Goal: Transaction & Acquisition: Purchase product/service

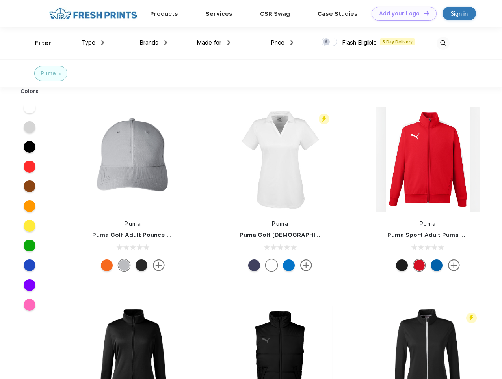
scroll to position [0, 0]
click at [401, 13] on link "Add your Logo Design Tool" at bounding box center [404, 14] width 65 height 14
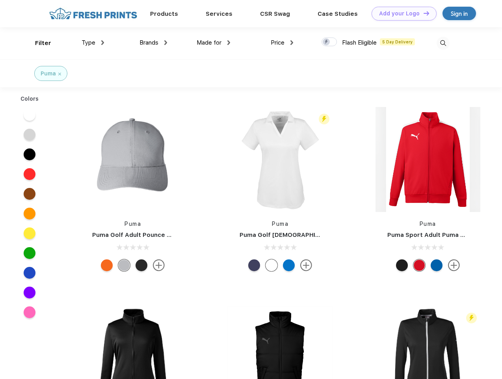
click at [0, 0] on div "Design Tool" at bounding box center [0, 0] width 0 height 0
click at [423, 13] on link "Add your Logo Design Tool" at bounding box center [404, 14] width 65 height 14
click at [38, 43] on div "Filter" at bounding box center [43, 43] width 16 height 9
click at [93, 43] on span "Type" at bounding box center [89, 42] width 14 height 7
click at [153, 43] on span "Brands" at bounding box center [149, 42] width 19 height 7
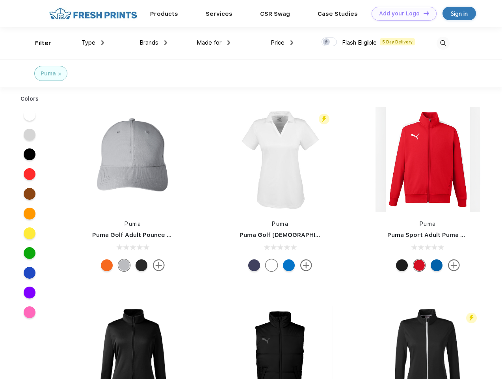
click at [214, 43] on span "Made for" at bounding box center [209, 42] width 25 height 7
click at [282, 43] on span "Price" at bounding box center [278, 42] width 14 height 7
click at [330, 42] on div at bounding box center [329, 41] width 15 height 9
click at [327, 42] on input "checkbox" at bounding box center [324, 39] width 5 height 5
click at [443, 43] on img at bounding box center [443, 43] width 13 height 13
